Goal: Find specific fact: Find specific fact

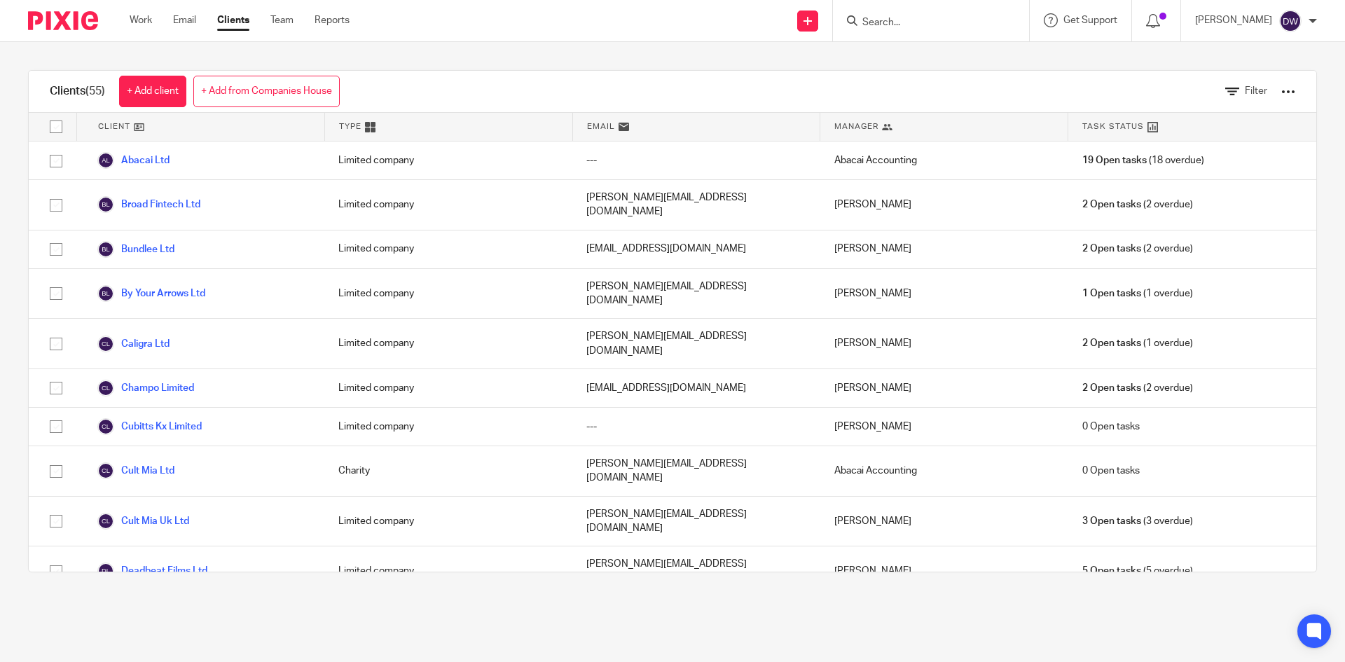
click at [895, 21] on input "Search" at bounding box center [924, 23] width 126 height 13
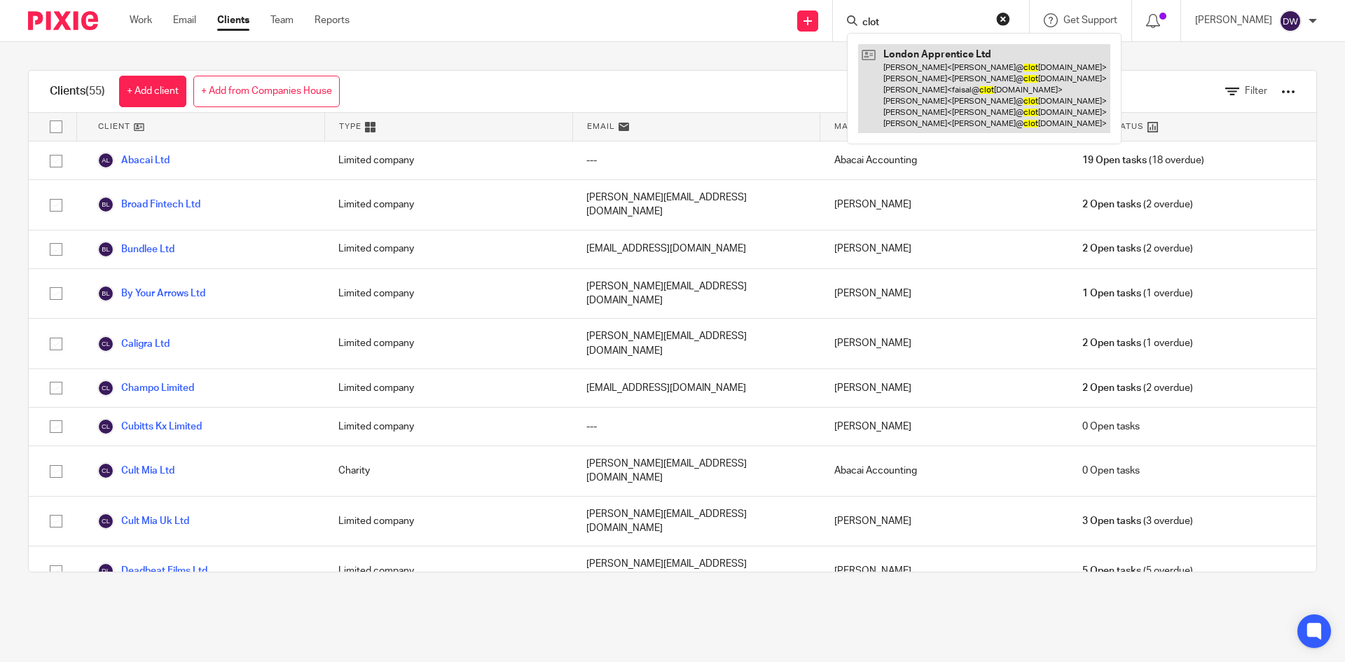
type input "clot"
click at [982, 62] on link at bounding box center [984, 88] width 252 height 89
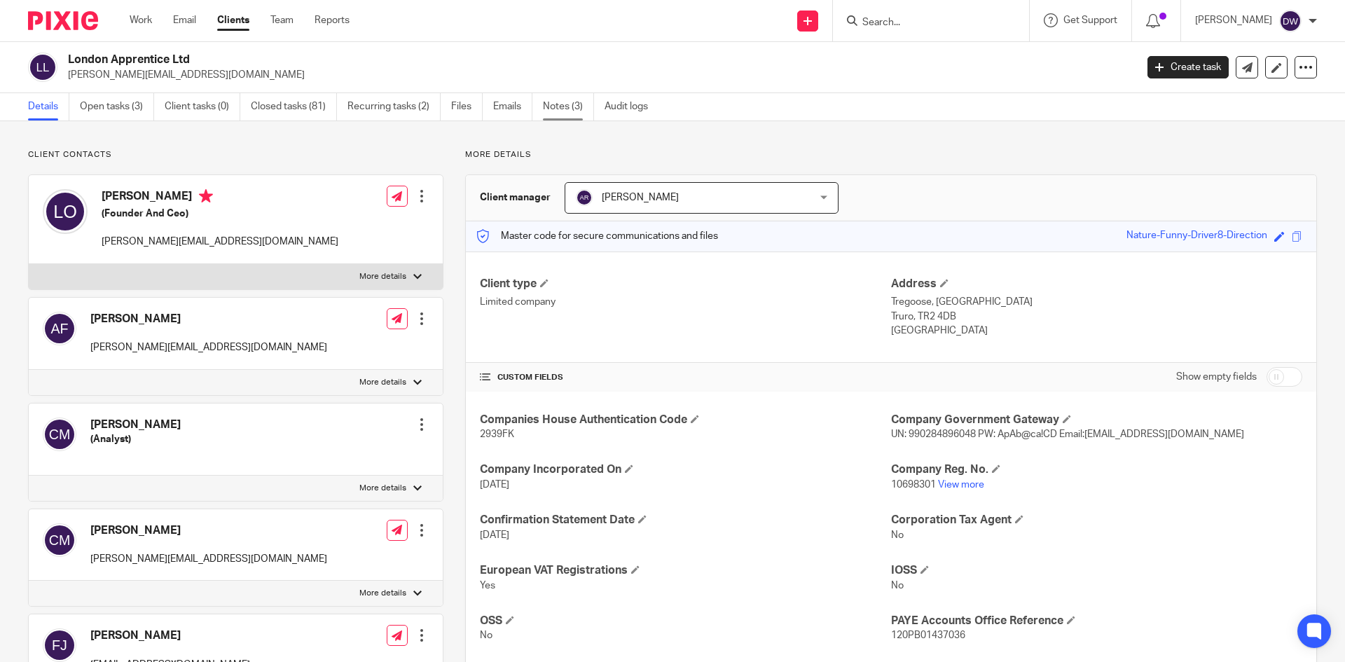
click at [560, 109] on link "Notes (3)" at bounding box center [568, 106] width 51 height 27
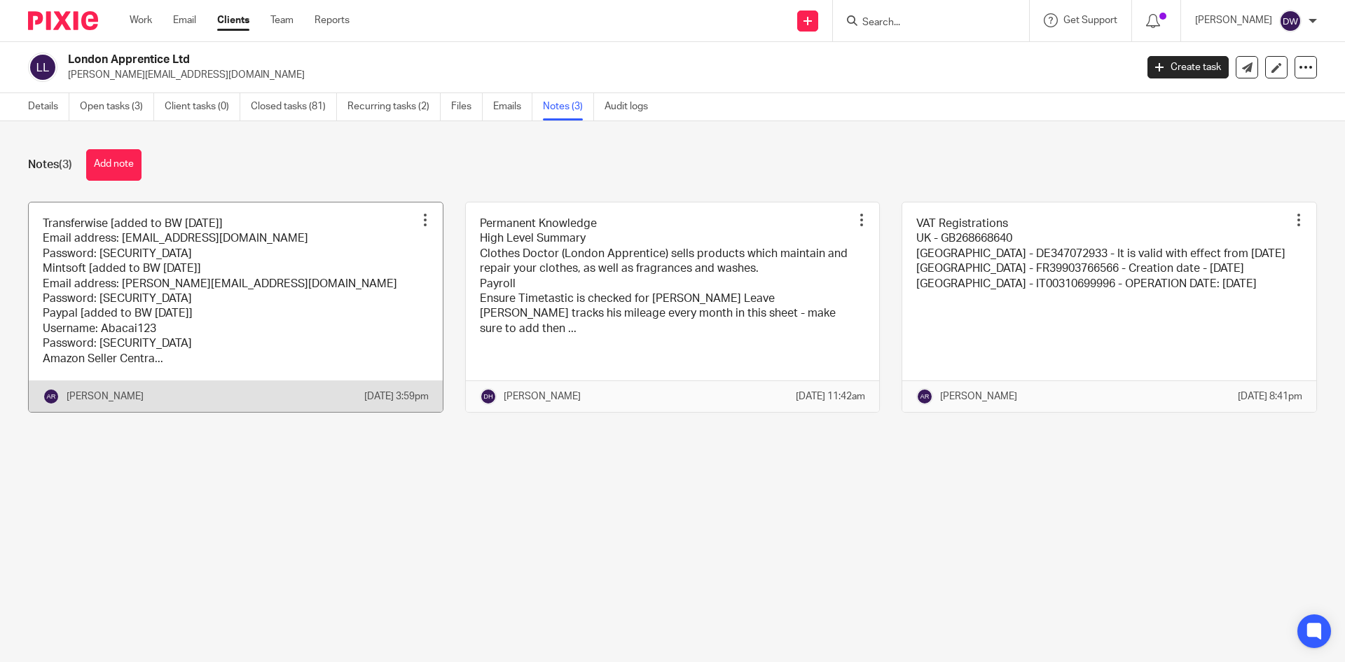
click at [235, 253] on link at bounding box center [236, 306] width 414 height 209
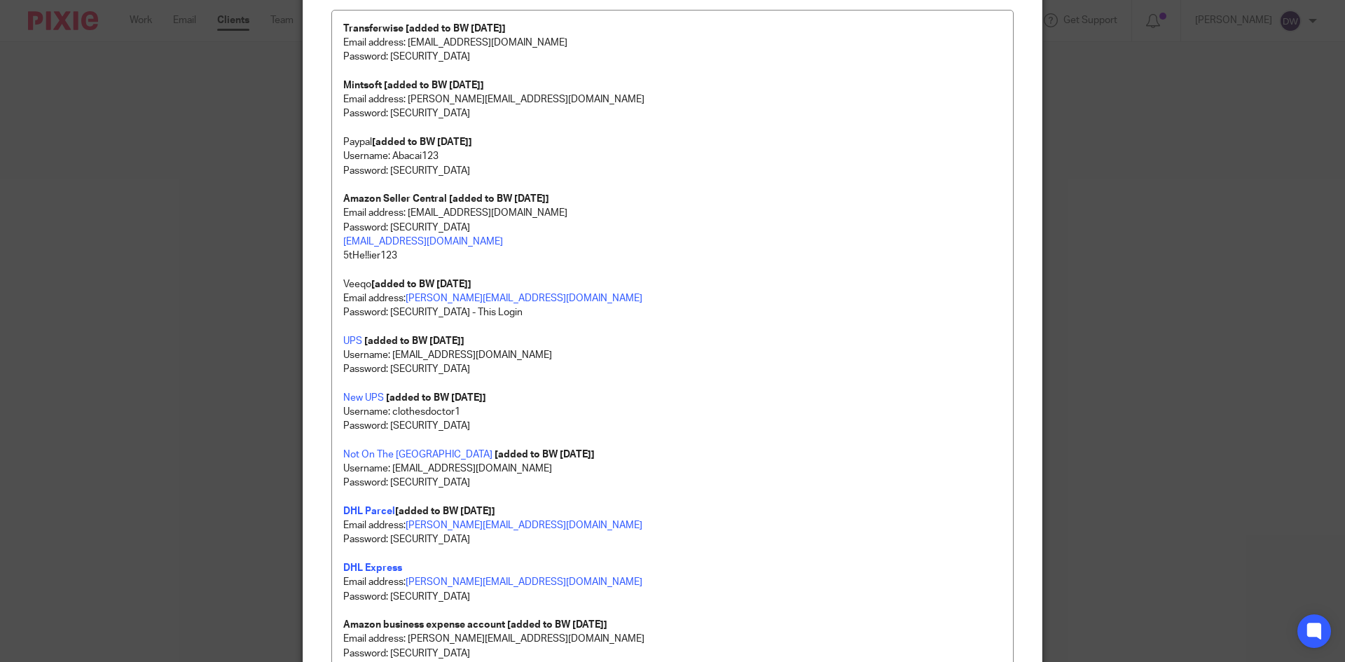
scroll to position [1380, 0]
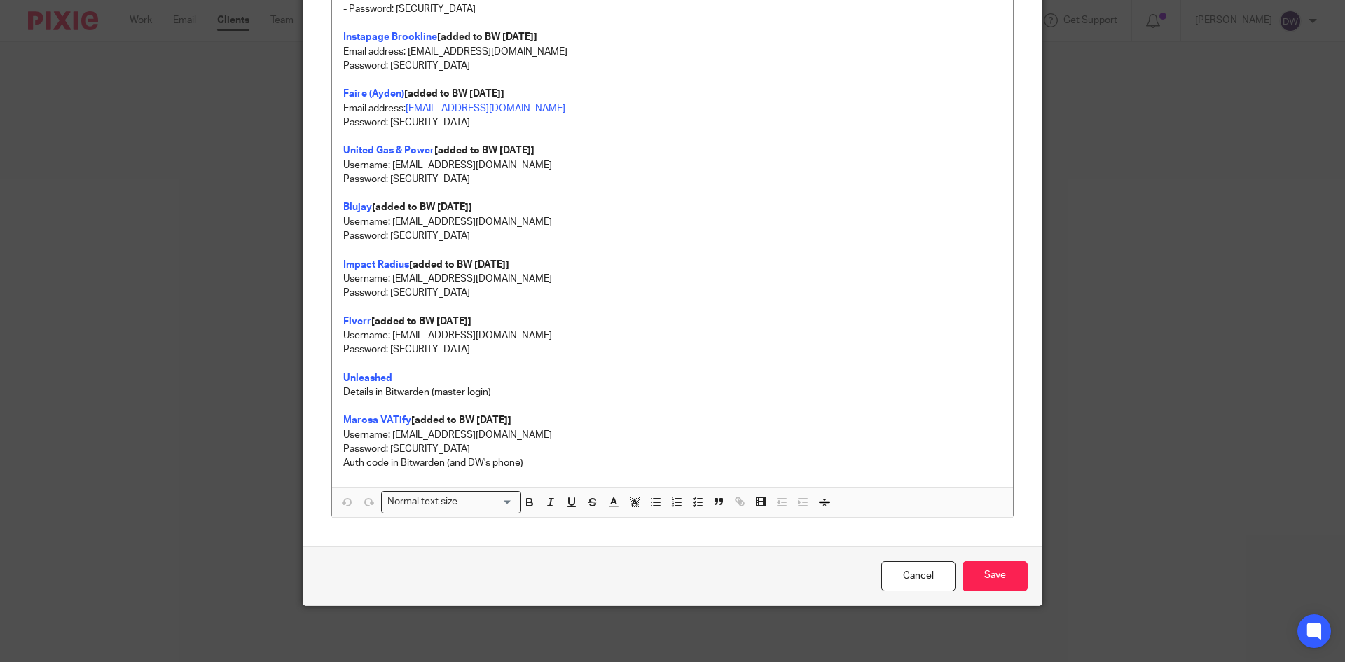
click at [595, 286] on p "Password: vuJGE@e22kLkGTE" at bounding box center [672, 293] width 658 height 14
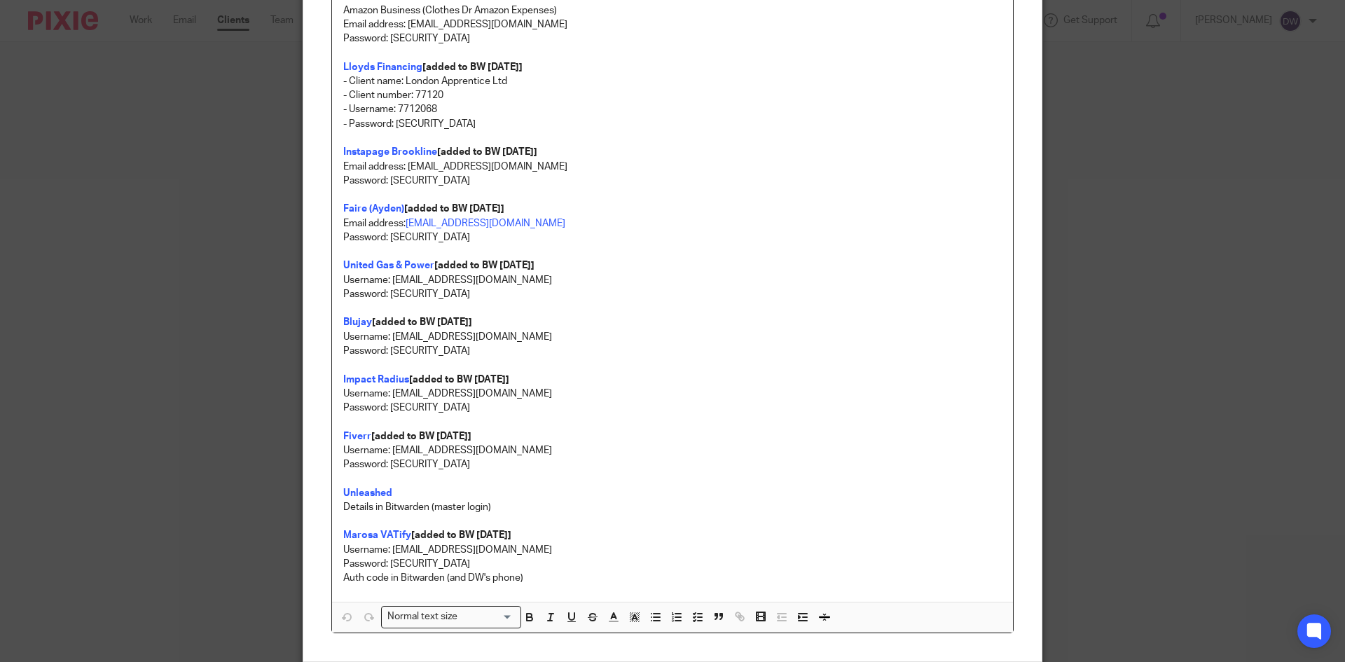
scroll to position [1240, 0]
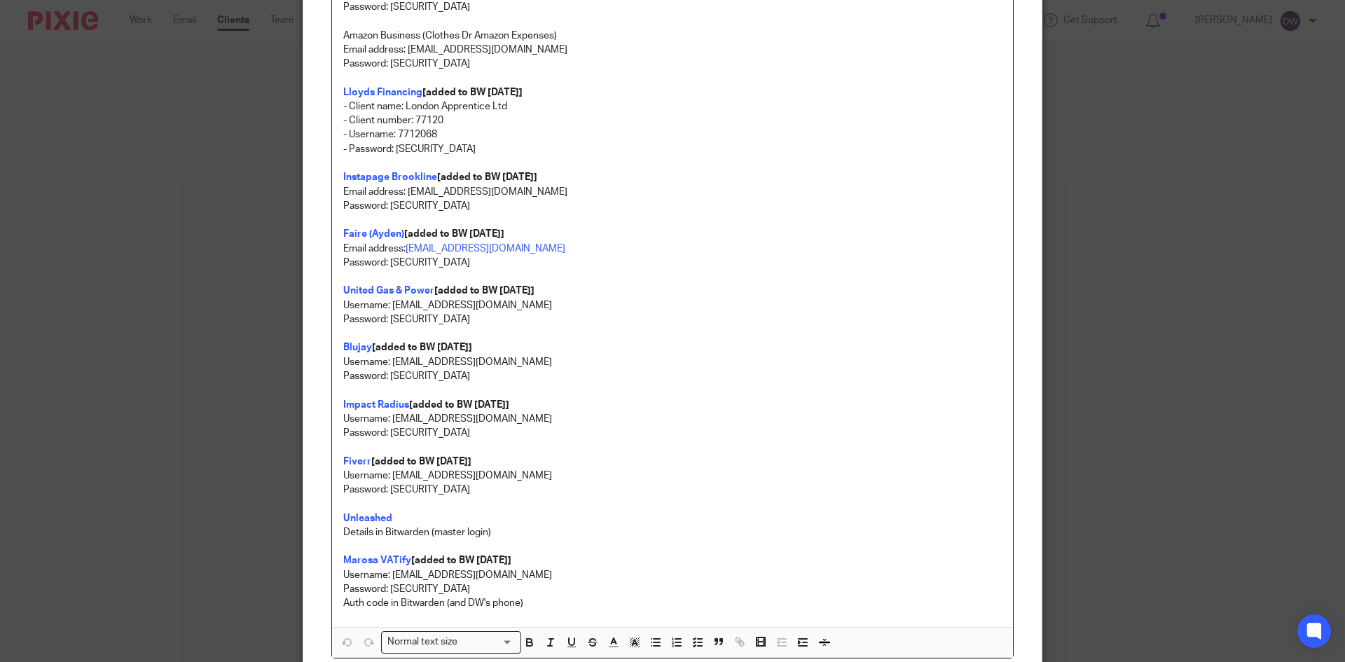
click at [590, 298] on p "Username: accounts@clothes-doctor.com" at bounding box center [672, 305] width 658 height 14
drag, startPoint x: 385, startPoint y: 377, endPoint x: 499, endPoint y: 384, distance: 113.7
copy p "Scentbag123!"
